Goal: Task Accomplishment & Management: Use online tool/utility

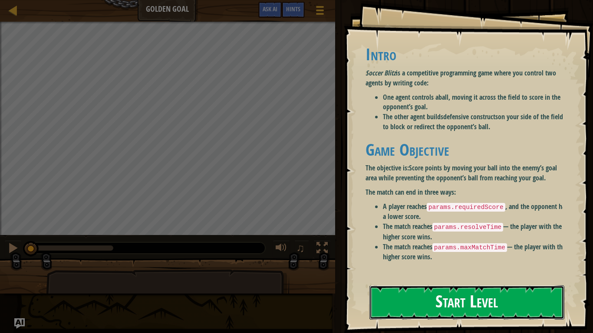
click at [480, 286] on button "Start Level" at bounding box center [466, 303] width 195 height 34
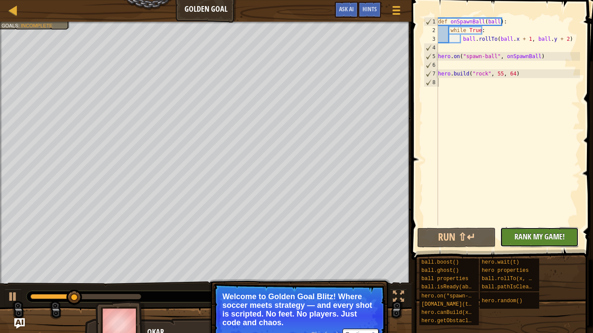
click at [552, 239] on span "Rank My Game!" at bounding box center [539, 236] width 50 height 11
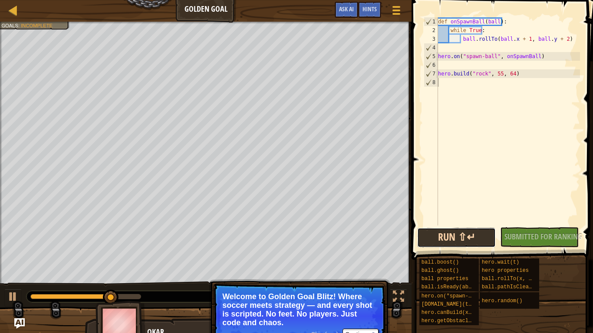
click at [490, 242] on button "Run ⇧↵" at bounding box center [456, 238] width 79 height 20
click at [456, 61] on div "def onSpawnBall ( ball ) : while True : ball . rollTo ( ball . x + 1 , ball . y…" at bounding box center [508, 130] width 144 height 226
type textarea "h"
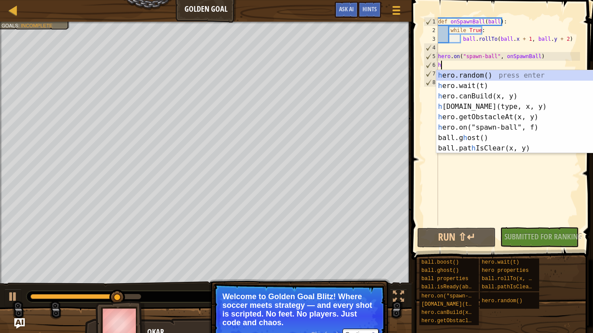
scroll to position [4, 0]
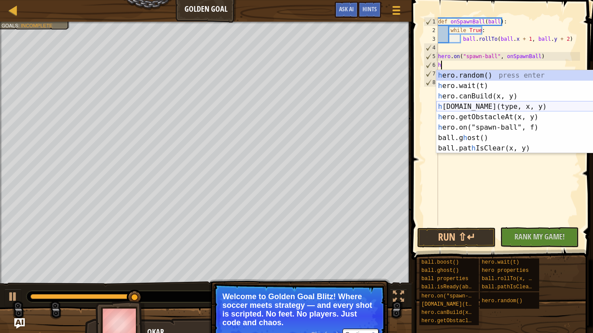
click at [539, 105] on div "h ero.random() press enter h ero.wait(t) press enter h ero.canBuild(x, y) press…" at bounding box center [518, 122] width 164 height 104
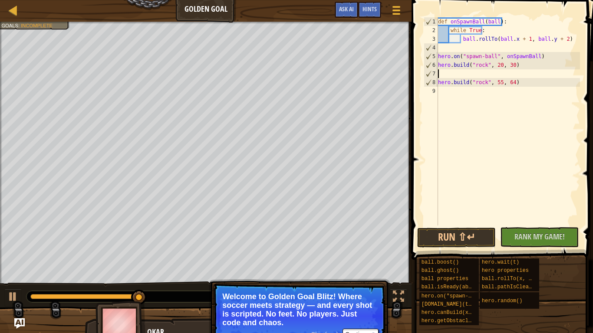
click at [477, 72] on div "def onSpawnBall ( ball ) : while True : ball . rollTo ( ball . x + 1 , ball . y…" at bounding box center [508, 130] width 144 height 226
type textarea "h"
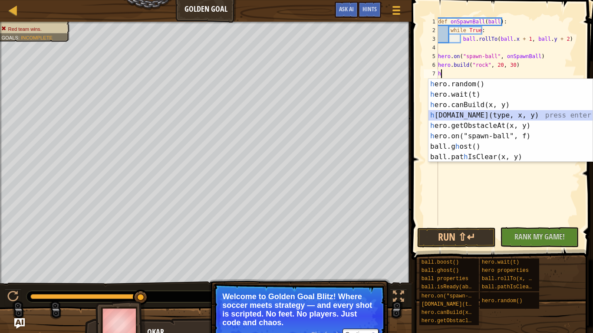
click at [537, 117] on div "h ero.random() press enter h ero.wait(t) press enter h ero.canBuild(x, y) press…" at bounding box center [510, 131] width 164 height 104
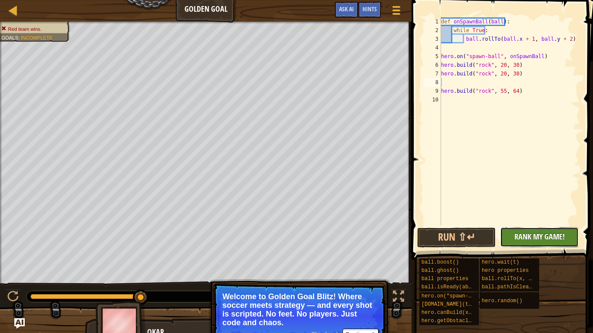
click at [543, 241] on span "Rank My Game!" at bounding box center [539, 236] width 50 height 11
click at [543, 241] on div "No New Code to Rank Rank My Game! Submitting... Submitted for Ranking Failed to…" at bounding box center [535, 237] width 79 height 20
click at [266, 309] on p "Welcome to Golden Goal Blitz! Where soccer meets strategy — and every shot is s…" at bounding box center [299, 310] width 154 height 35
click at [354, 333] on button "Continue" at bounding box center [360, 334] width 36 height 11
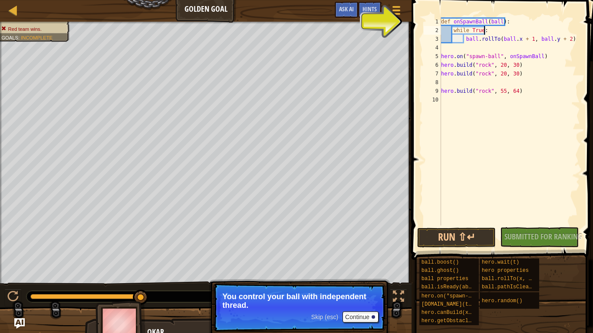
click at [508, 31] on div "def onSpawnBall ( ball ) : while True : ball . rollTo ( ball . x + 1 , ball . y…" at bounding box center [509, 130] width 141 height 226
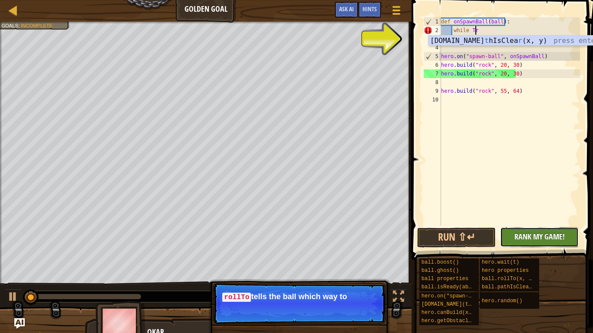
click at [519, 239] on span "Rank My Game!" at bounding box center [539, 236] width 50 height 11
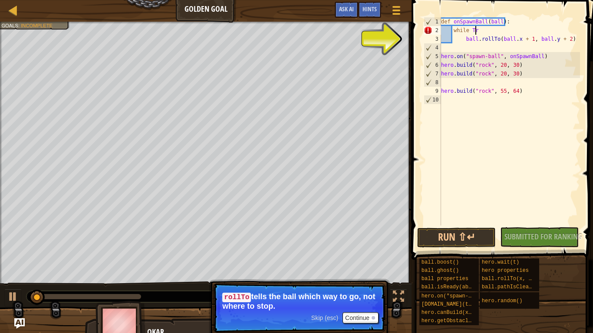
click at [475, 30] on div "def onSpawnBall ( ball ) : while Tr ball . rollTo ( ball . x + 1 , ball . y + 2…" at bounding box center [509, 130] width 141 height 226
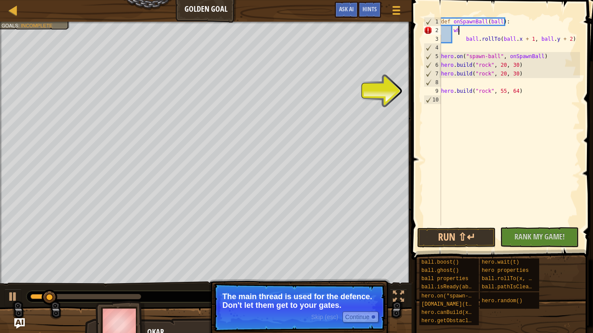
type textarea "w"
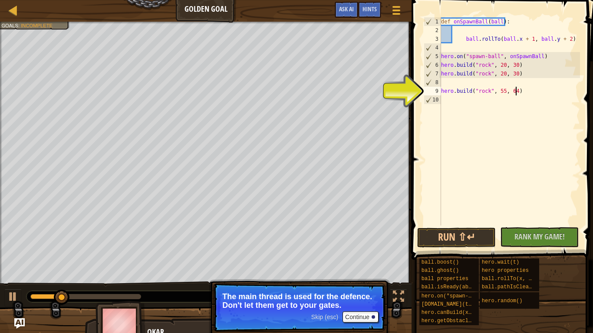
click at [520, 87] on div "def onSpawnBall ( ball ) : ball . rollTo ( ball . x + 1 , ball . y + 2 ) hero .…" at bounding box center [509, 130] width 141 height 226
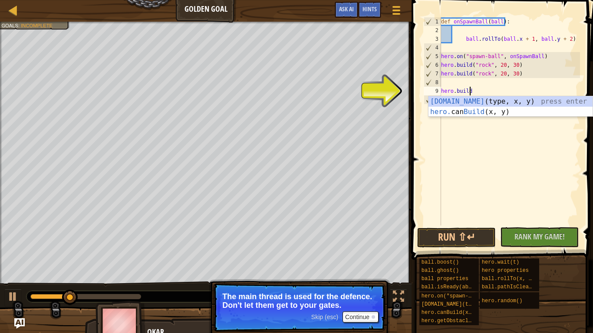
type textarea "hero.bui"
click at [523, 102] on div "hero.[PERSON_NAME](type, x, y) press enter hero. can [PERSON_NAME](x, y) press …" at bounding box center [510, 117] width 164 height 42
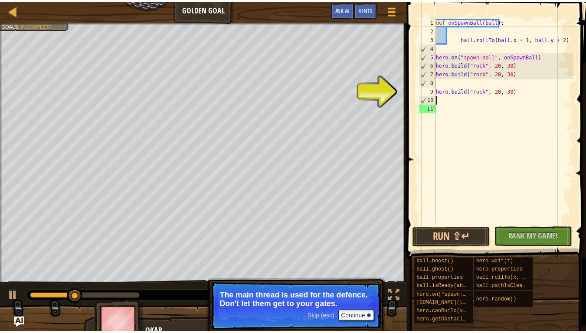
scroll to position [4, 0]
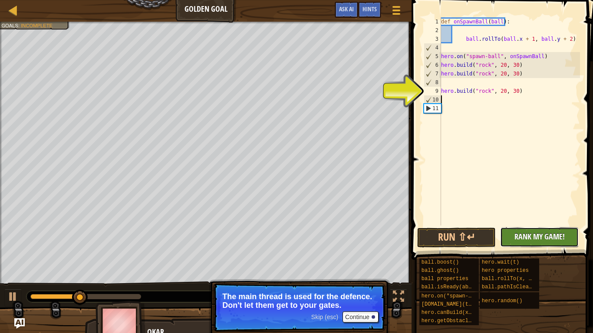
click at [511, 237] on button "No New Code to Rank Rank My Game! Submitting... Submitted for Ranking Failed to…" at bounding box center [539, 237] width 79 height 20
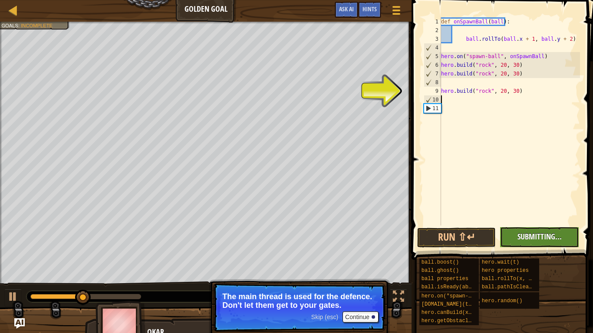
click at [511, 237] on div "No New Code to Rank Rank My Game! Submitting... Submitted for Ranking Failed to…" at bounding box center [535, 237] width 79 height 20
click at [359, 316] on button "Continue" at bounding box center [360, 317] width 36 height 11
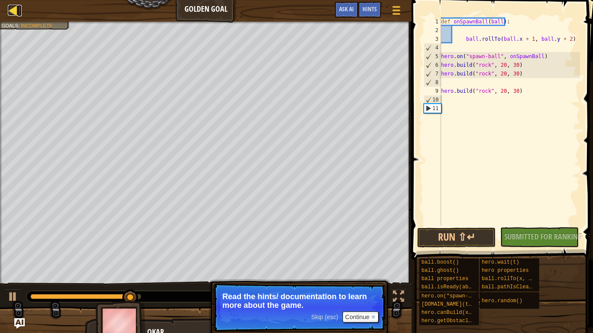
click at [12, 10] on div at bounding box center [13, 10] width 11 height 11
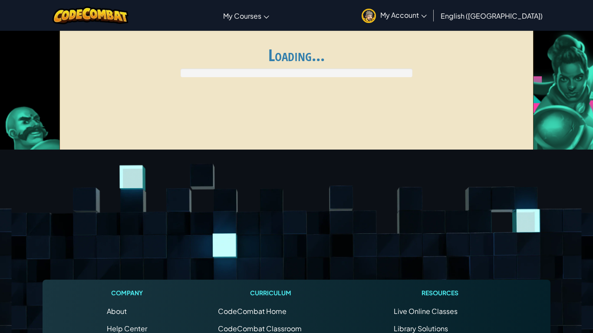
click at [12, 10] on div "Toggle navigation My Courses CodeCombat Classroom Ozaria Classroom AI League Es…" at bounding box center [296, 15] width 597 height 31
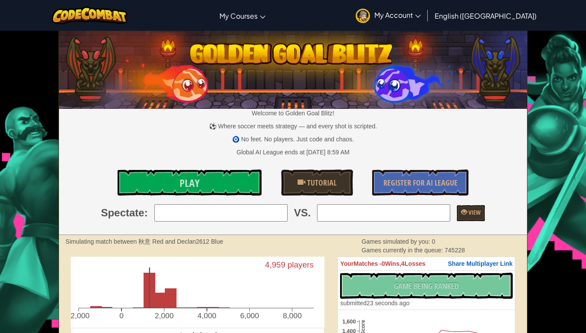
click at [421, 15] on span "My Account" at bounding box center [398, 14] width 46 height 9
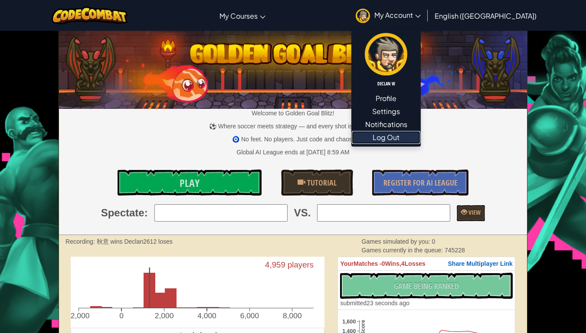
click at [421, 135] on link "Log Out" at bounding box center [386, 137] width 69 height 13
